Goal: Information Seeking & Learning: Learn about a topic

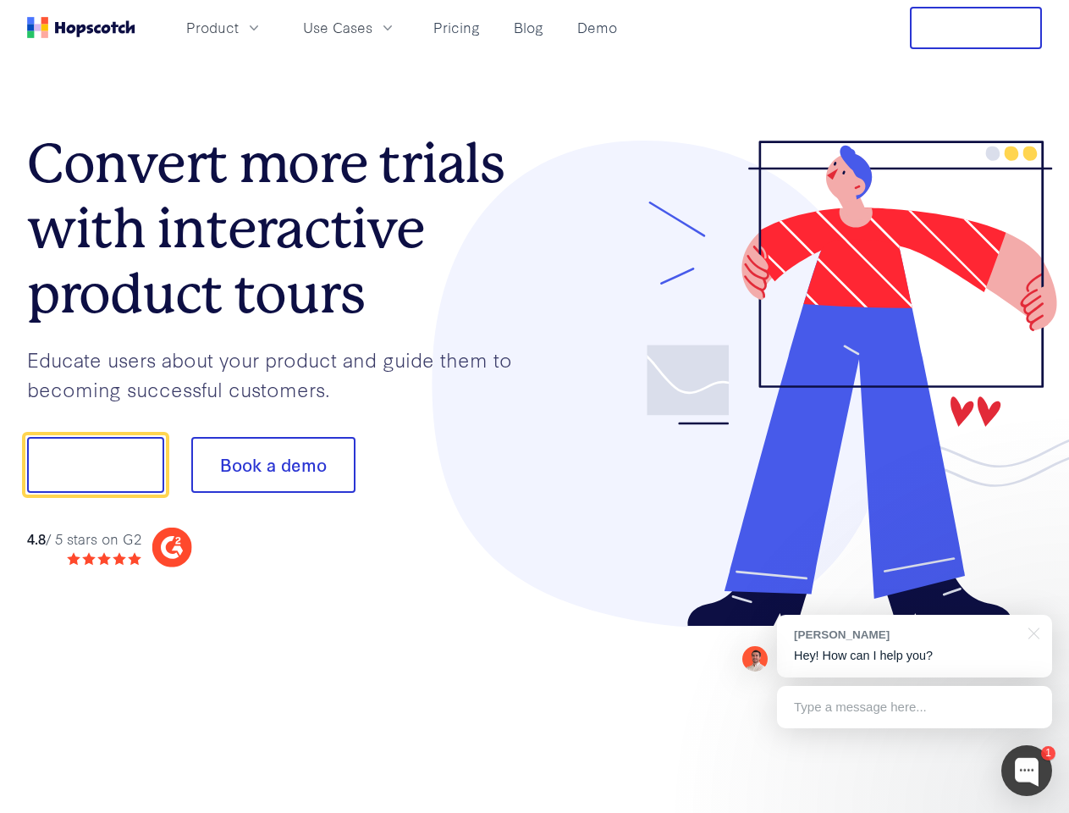
click at [535, 406] on div at bounding box center [789, 384] width 508 height 487
click at [239, 27] on span "Product" at bounding box center [212, 27] width 52 height 21
click at [373, 27] on span "Use Cases" at bounding box center [337, 27] width 69 height 21
click at [976, 28] on button "Free Trial" at bounding box center [976, 28] width 132 height 42
click at [95, 465] on button "Show me!" at bounding box center [95, 465] width 137 height 56
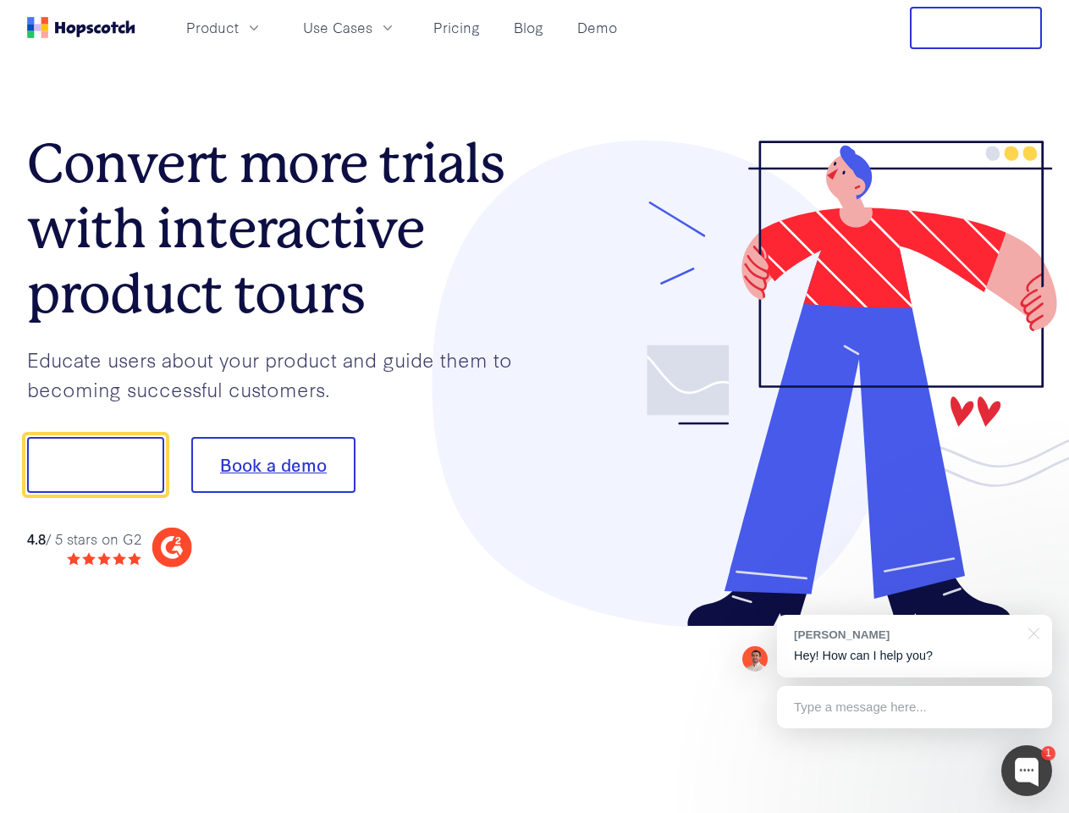
click at [273, 465] on button "Book a demo" at bounding box center [273, 465] width 164 height 56
click at [1027, 771] on div at bounding box center [1027, 770] width 51 height 51
click at [914, 646] on div "[PERSON_NAME] Hey! How can I help you?" at bounding box center [914, 646] width 275 height 63
click at [1031, 812] on div "1 [PERSON_NAME] Hey! How can I help you? Type a message here... Free live chat …" at bounding box center [534, 813] width 1069 height 0
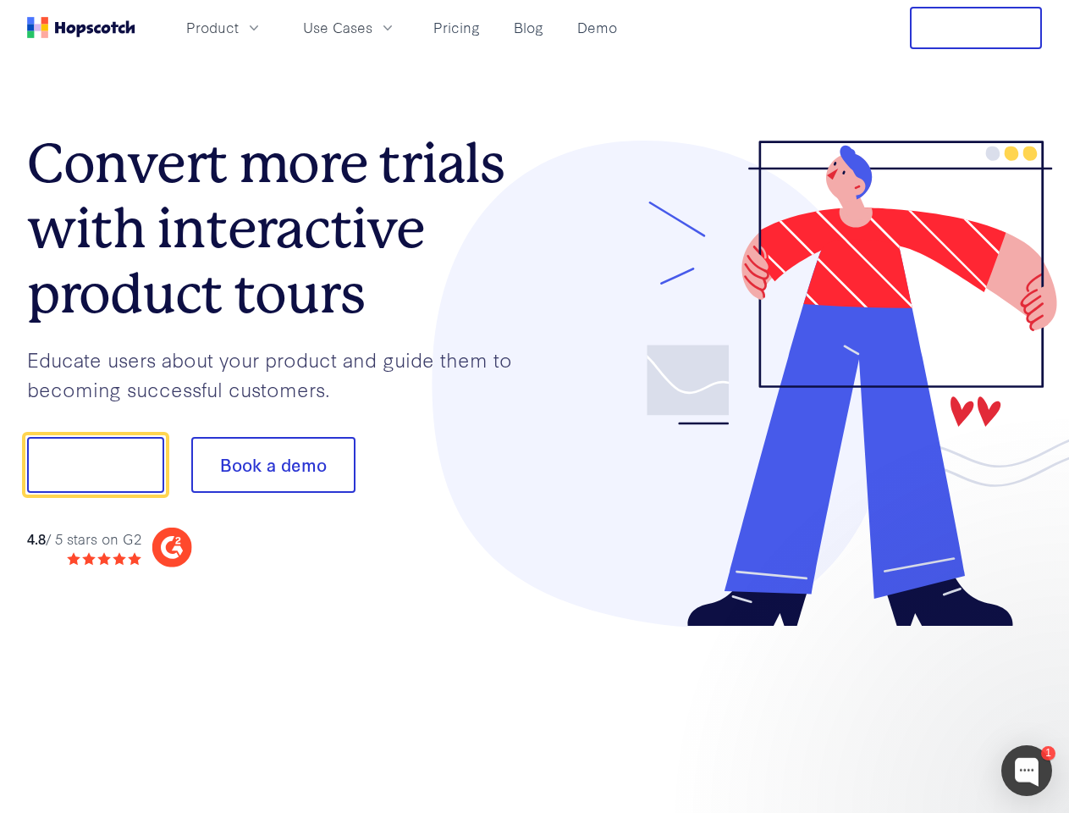
click at [914, 707] on div at bounding box center [894, 576] width 318 height 338
